Goal: Information Seeking & Learning: Learn about a topic

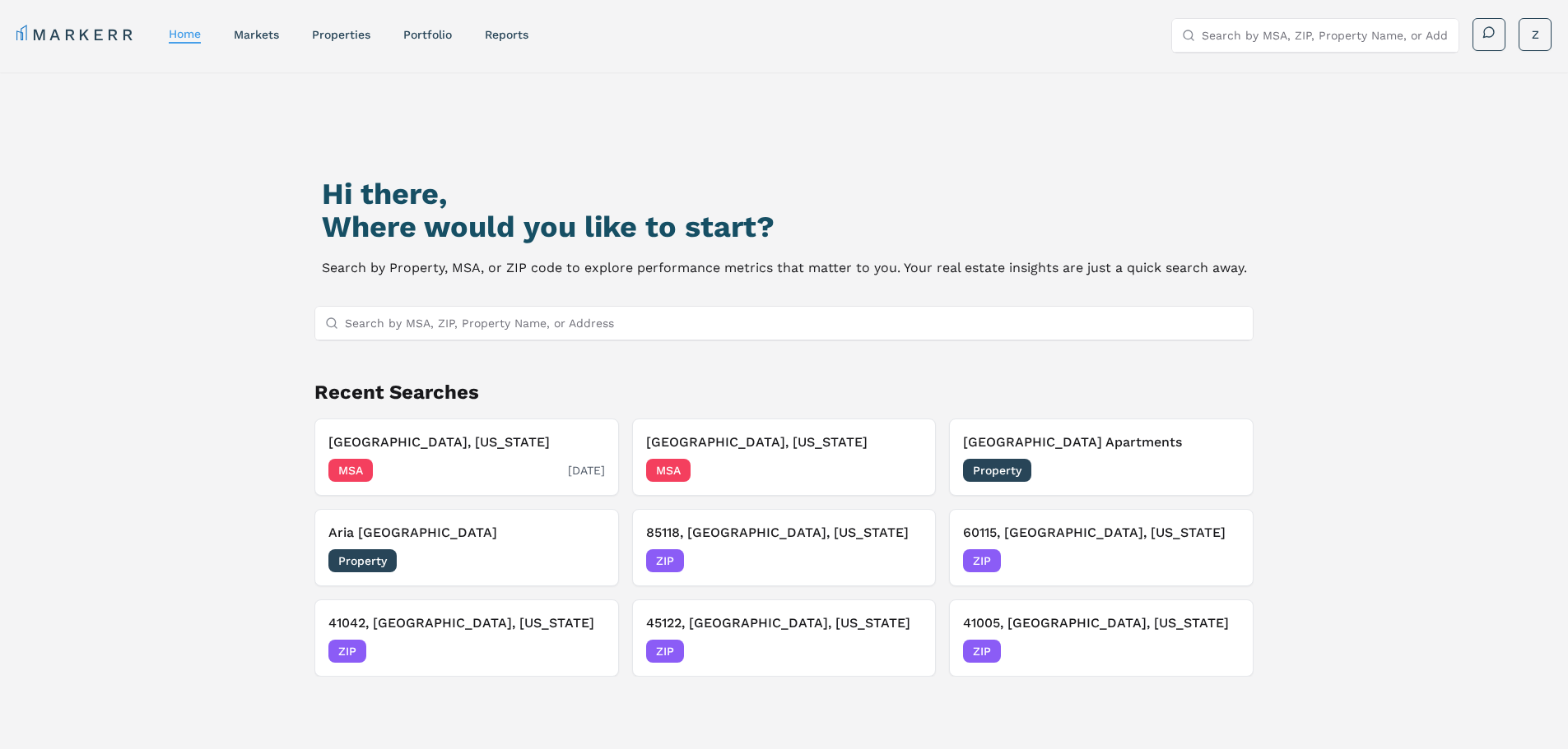
click at [410, 448] on h3 "[GEOGRAPHIC_DATA], [US_STATE]" at bounding box center [466, 443] width 276 height 20
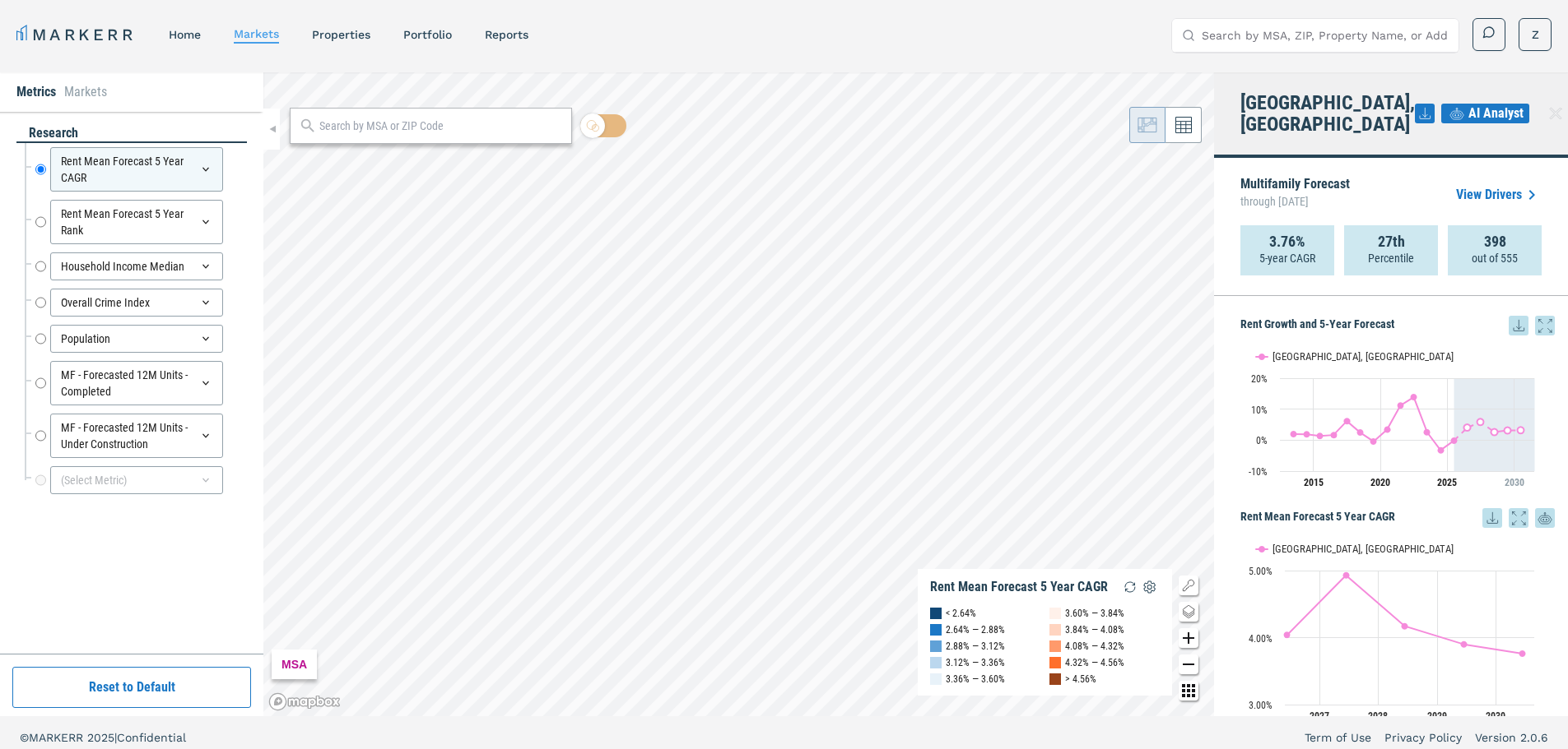
click at [75, 94] on li "Markets" at bounding box center [86, 92] width 43 height 20
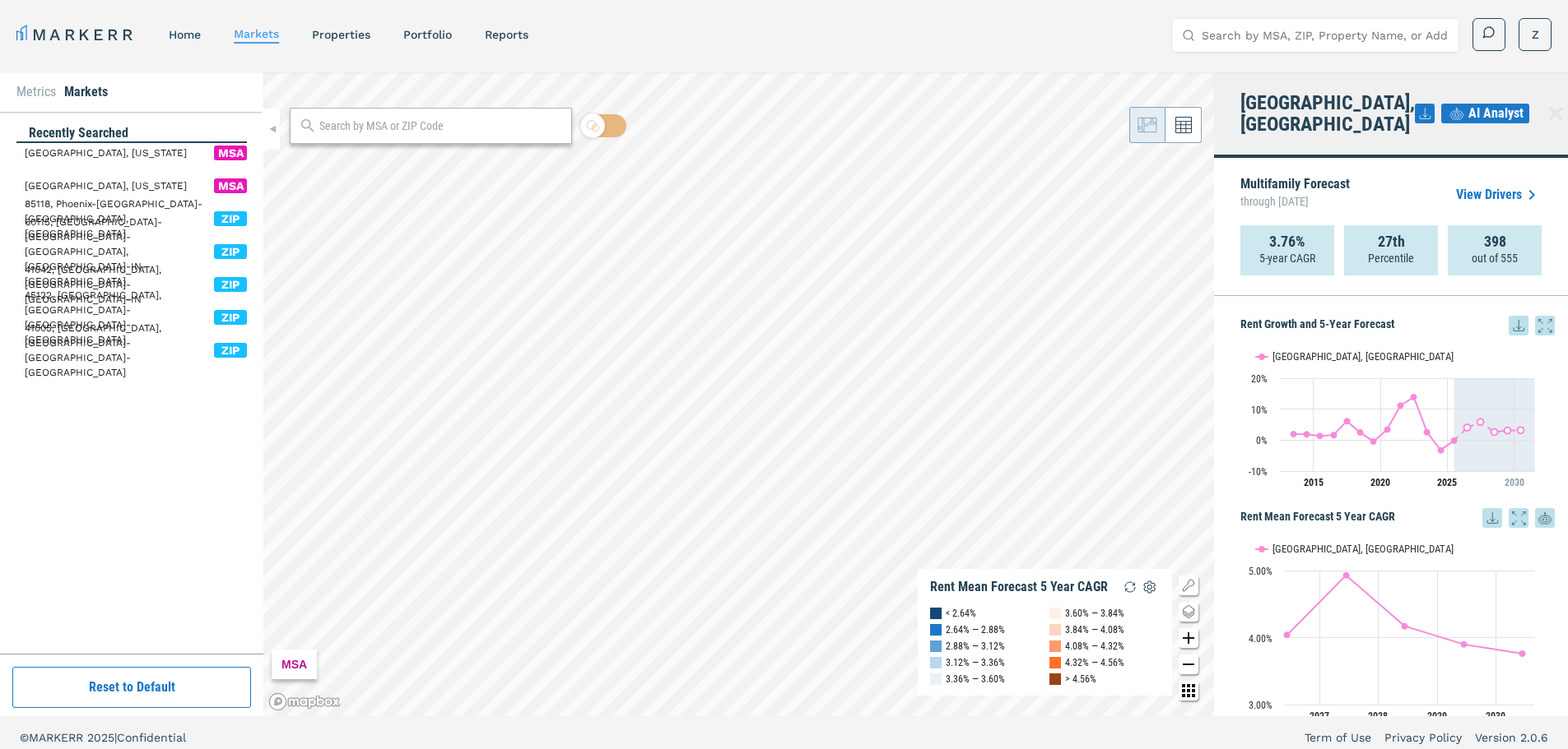
click at [41, 94] on li "Metrics" at bounding box center [36, 92] width 39 height 20
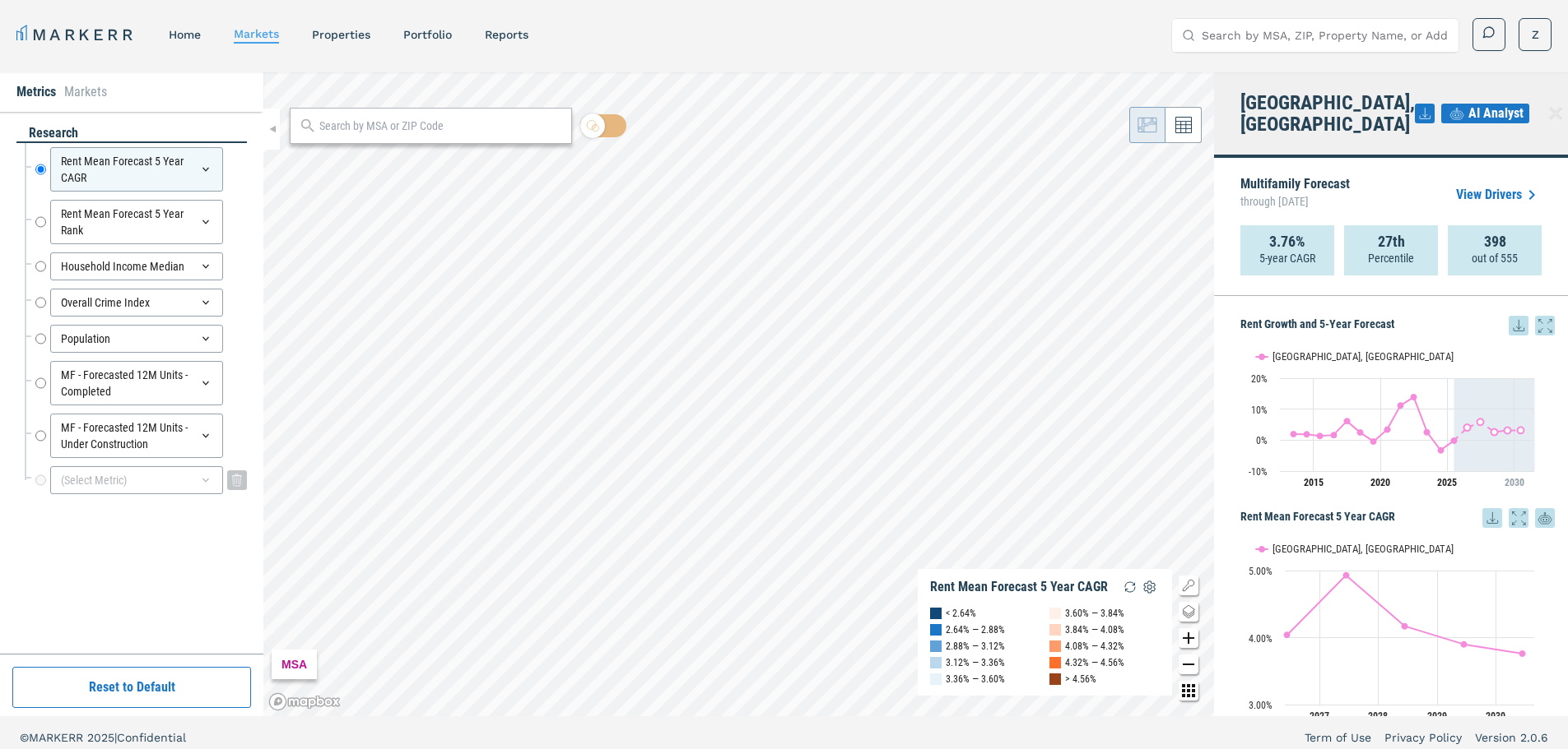
click at [140, 474] on div "(Select Metric)" at bounding box center [136, 480] width 173 height 28
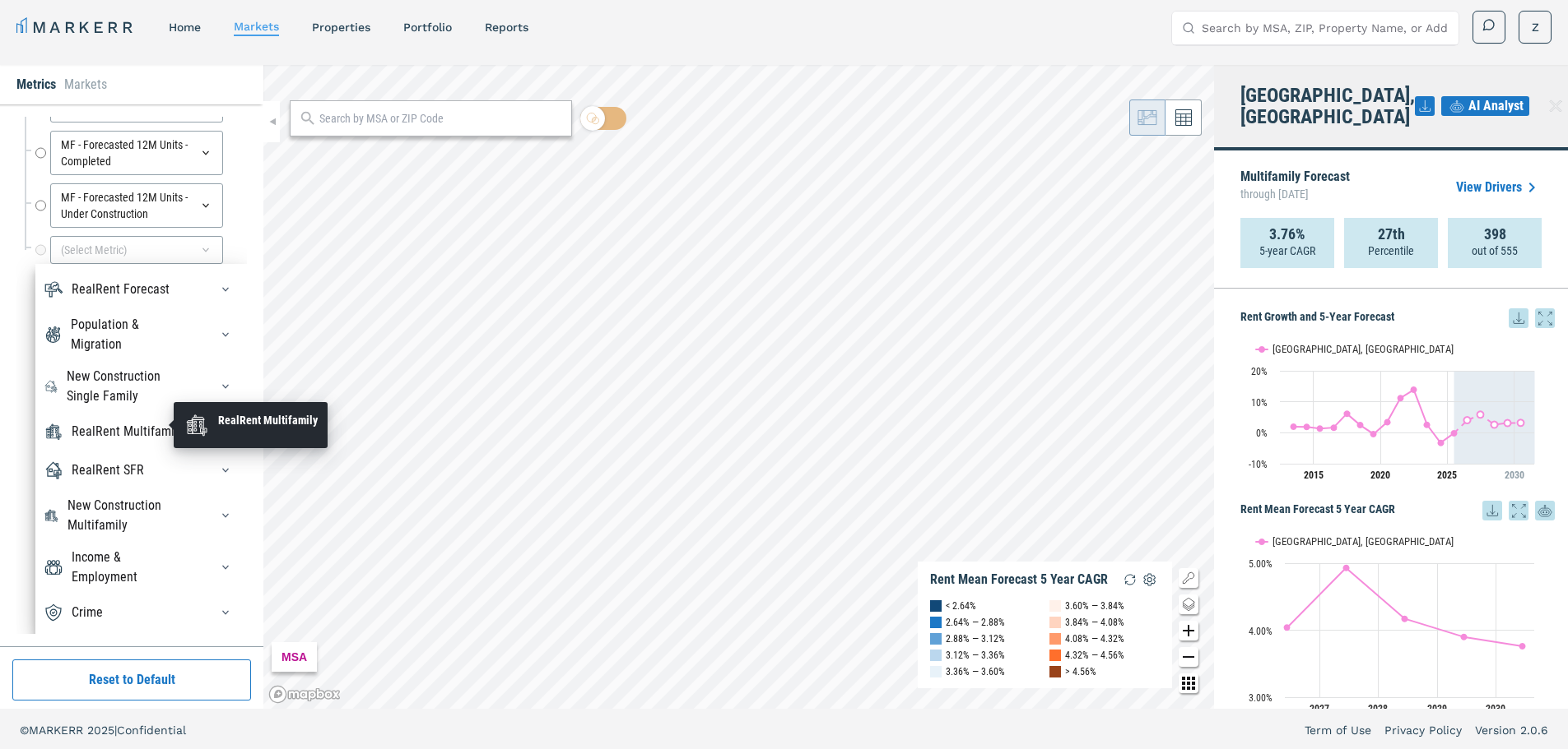
scroll to position [10, 0]
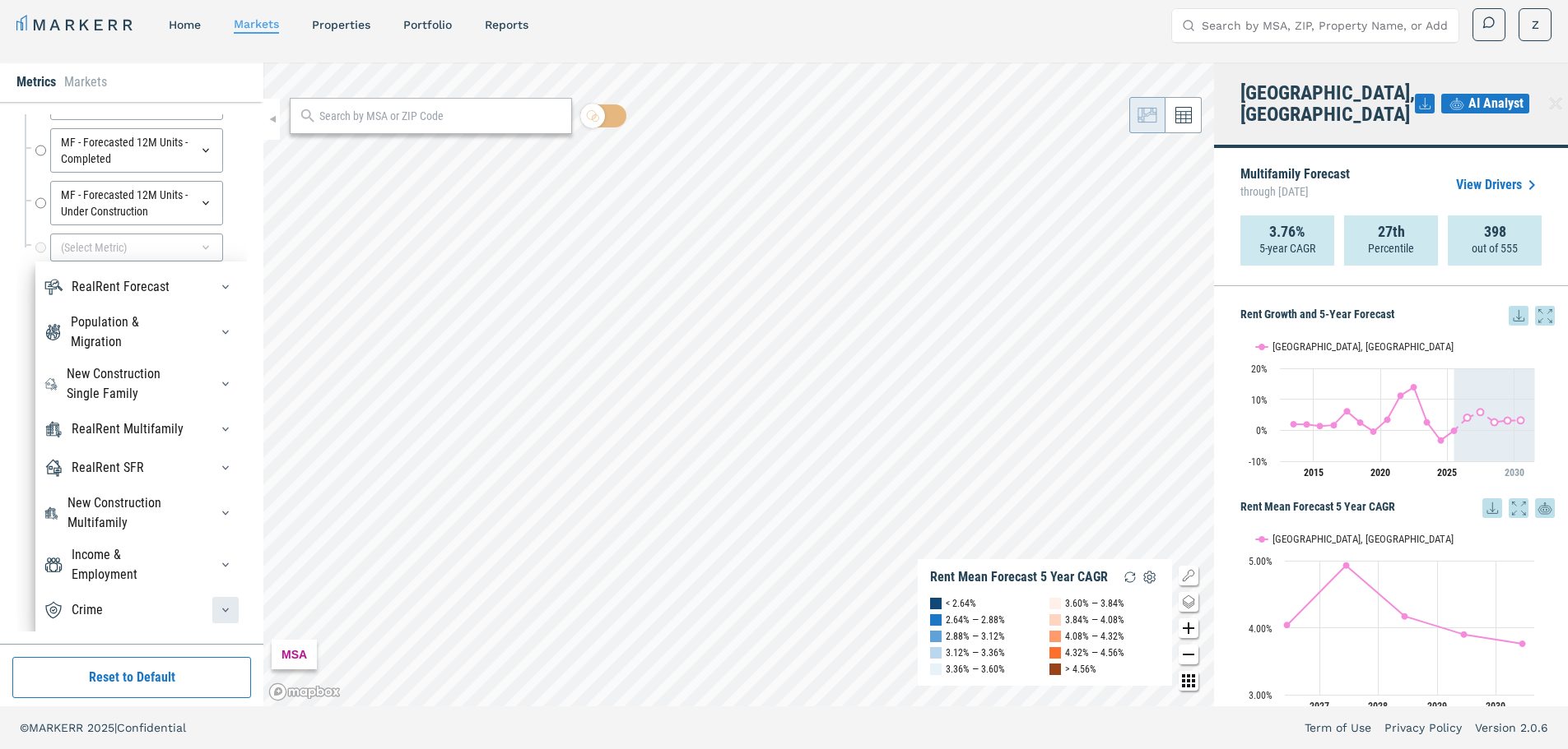
click at [219, 610] on icon "button" at bounding box center [224, 610] width 13 height 13
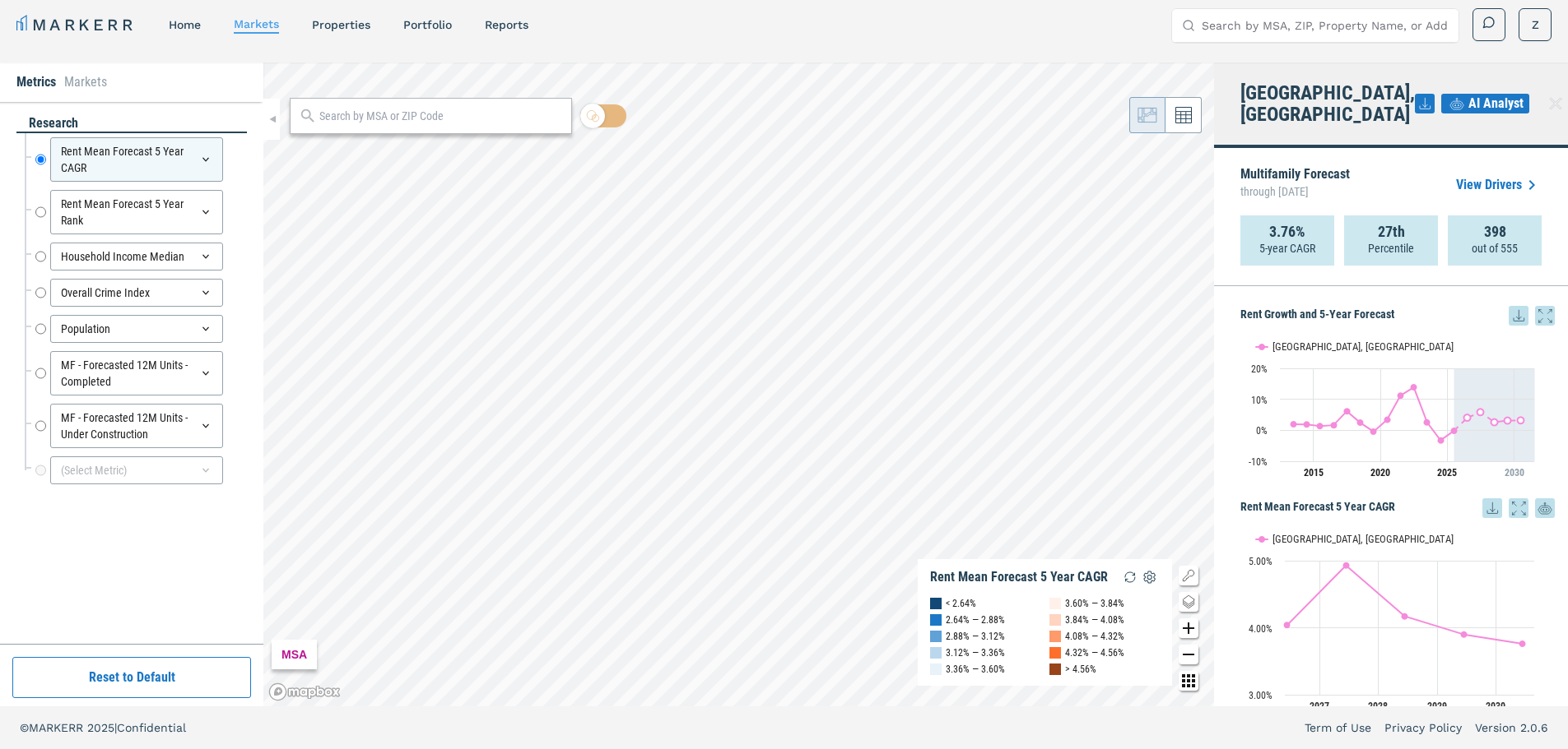
scroll to position [0, 0]
click at [141, 472] on div "(Select Metric)" at bounding box center [136, 470] width 173 height 28
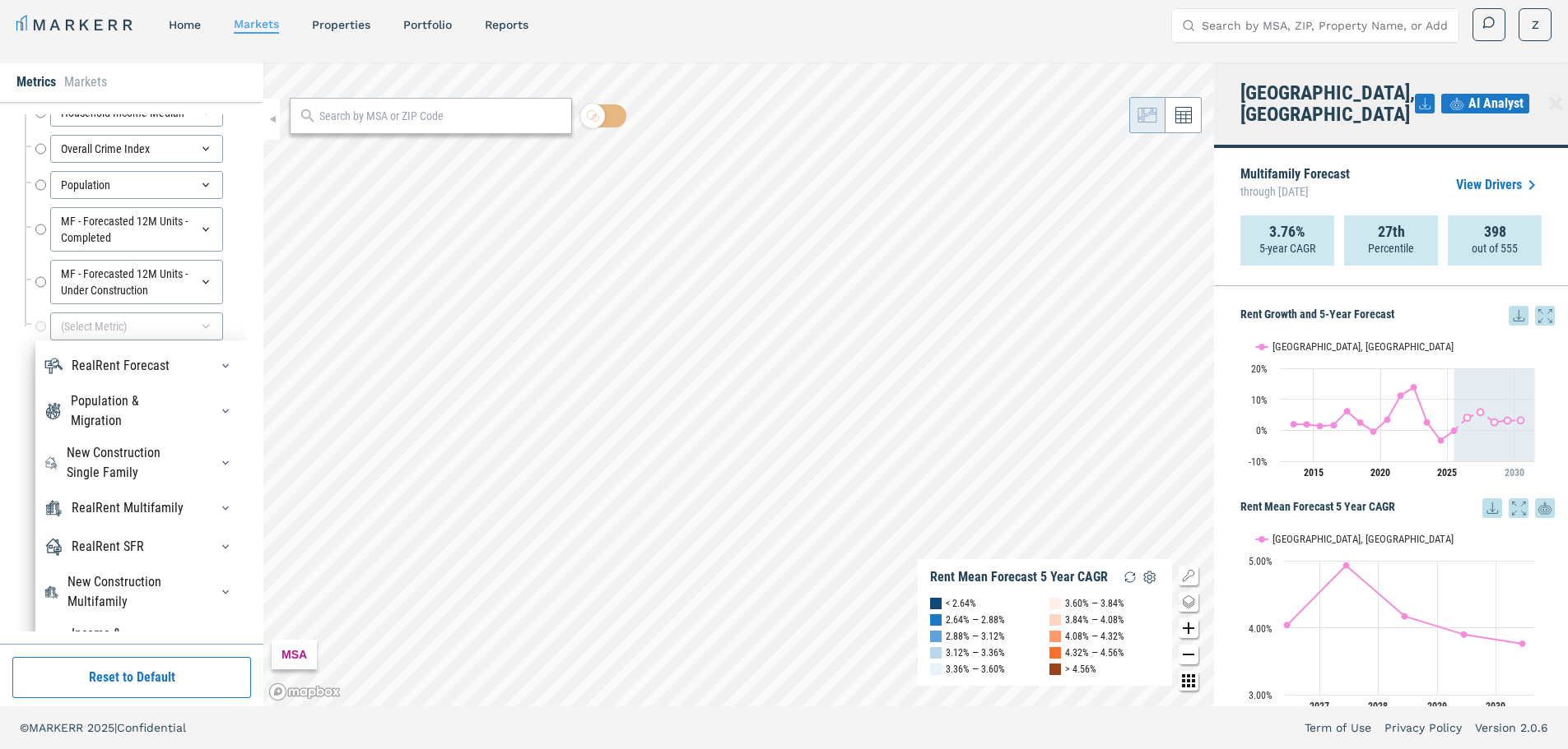
scroll to position [223, 0]
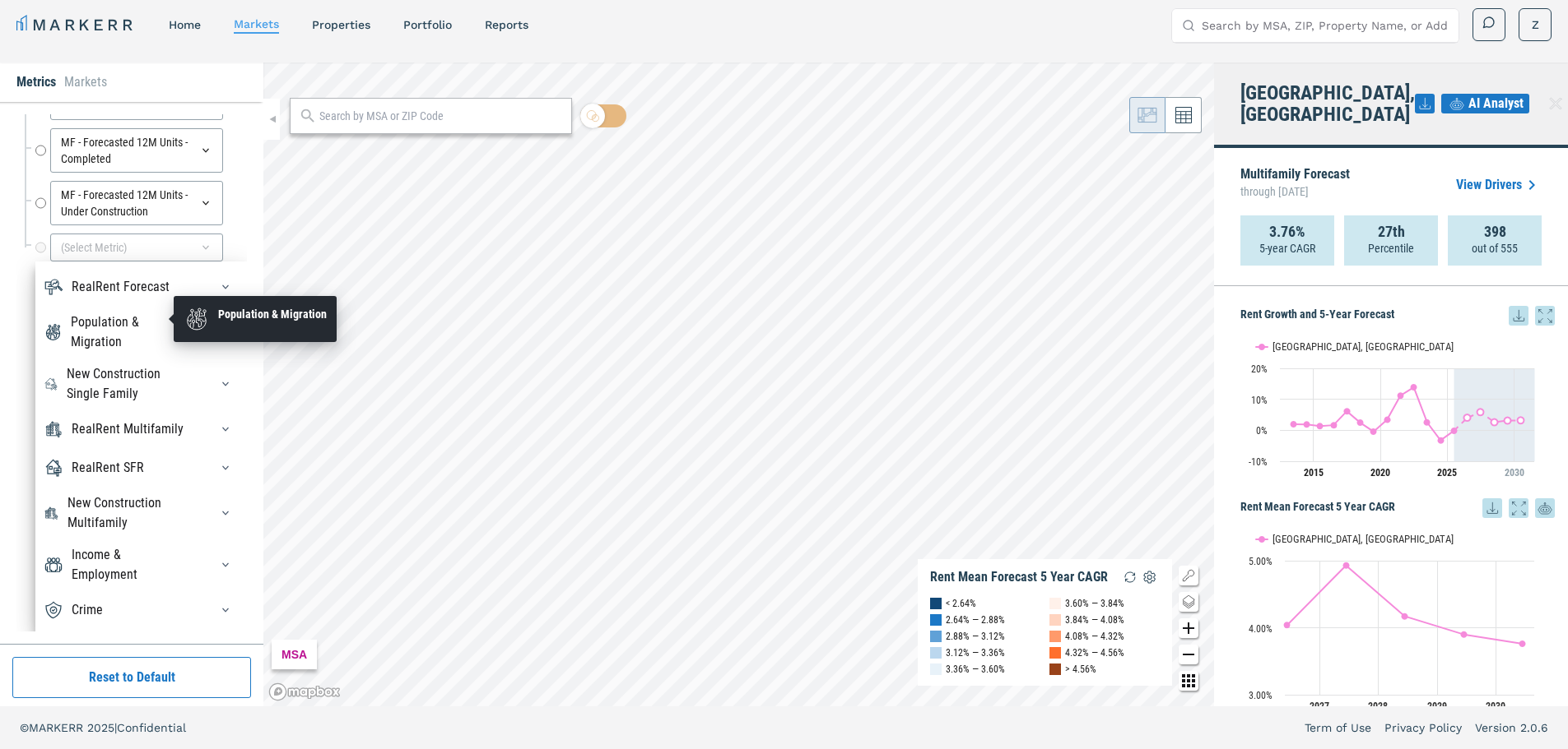
click at [132, 326] on div "Population & Migration" at bounding box center [130, 332] width 118 height 39
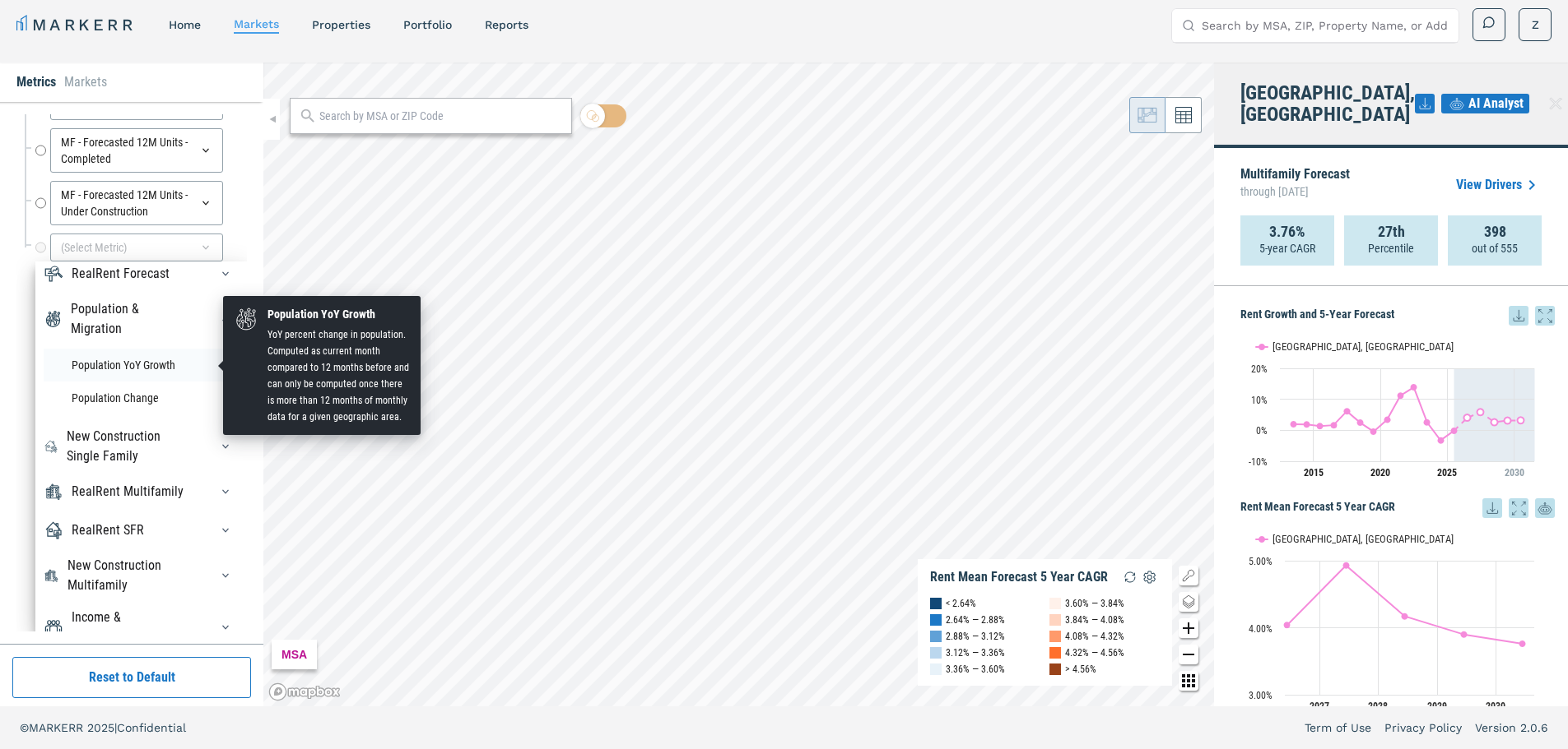
click at [136, 365] on li "Population YoY Growth" at bounding box center [141, 366] width 195 height 33
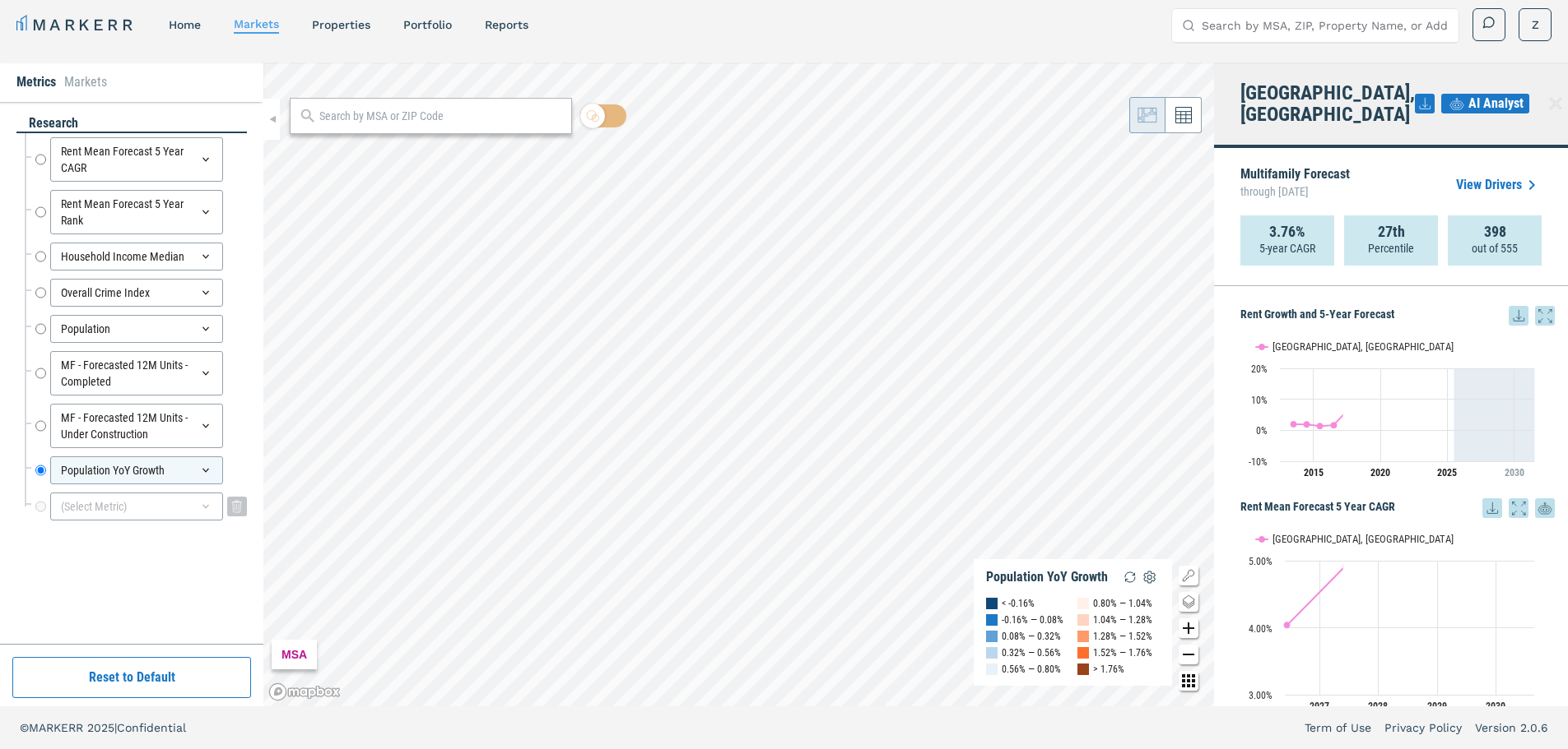
click at [178, 502] on div "(Select Metric)" at bounding box center [136, 506] width 173 height 28
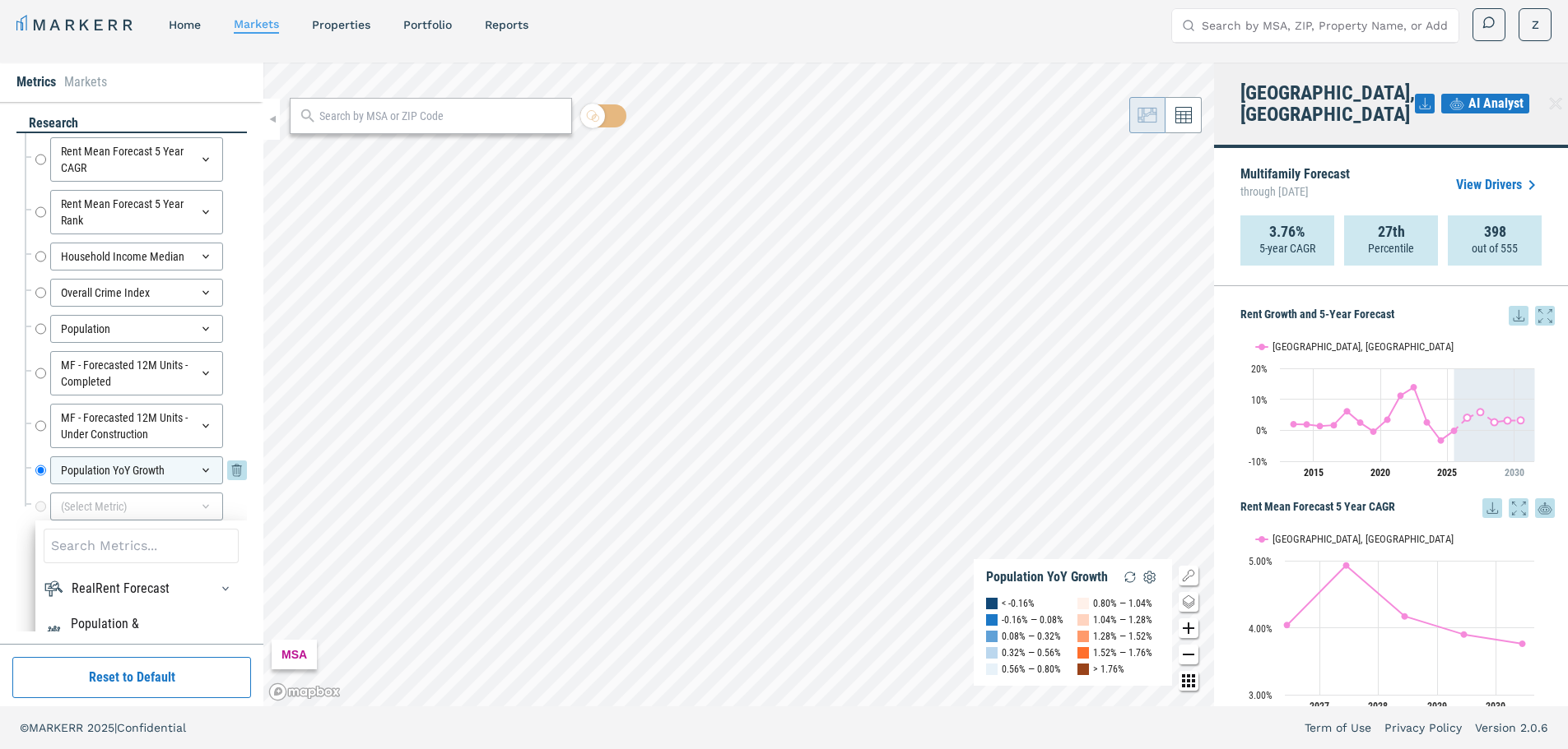
click at [153, 462] on div "Population YoY Growth" at bounding box center [136, 470] width 173 height 28
click at [19, 529] on div "Rent Mean Forecast 5 Year CAGR Rent Mean Forecast 5 Year CAGR Rent Mean Forecas…" at bounding box center [132, 335] width 230 height 404
click at [121, 516] on div "(Select Metric)" at bounding box center [136, 506] width 173 height 28
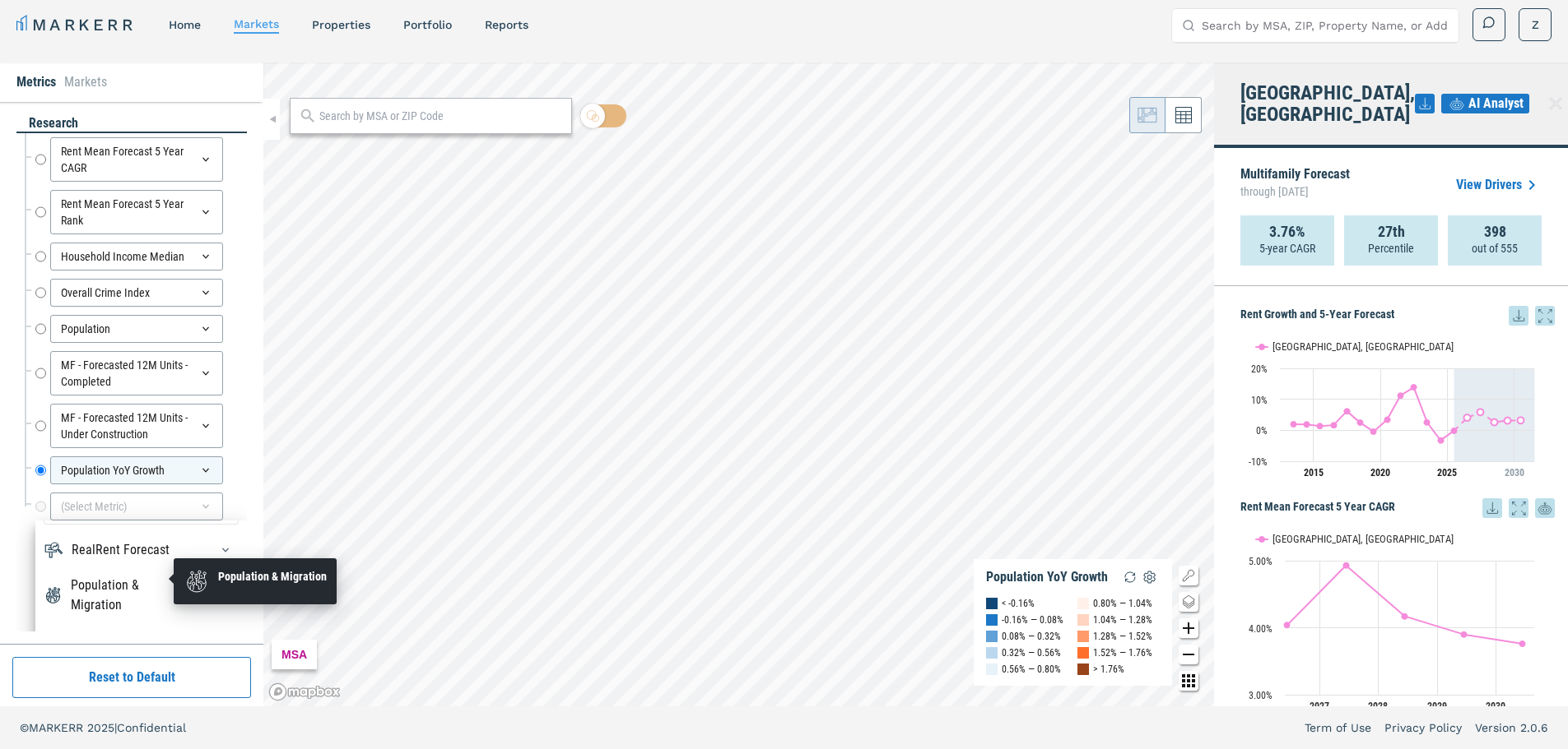
scroll to position [56, 0]
